Goal: Navigation & Orientation: Find specific page/section

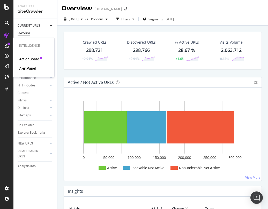
click at [26, 58] on div "ActionBoard" at bounding box center [29, 59] width 20 height 5
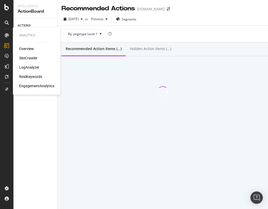
click at [28, 58] on div "SiteCrawler" at bounding box center [28, 58] width 18 height 5
